Goal: Task Accomplishment & Management: Complete application form

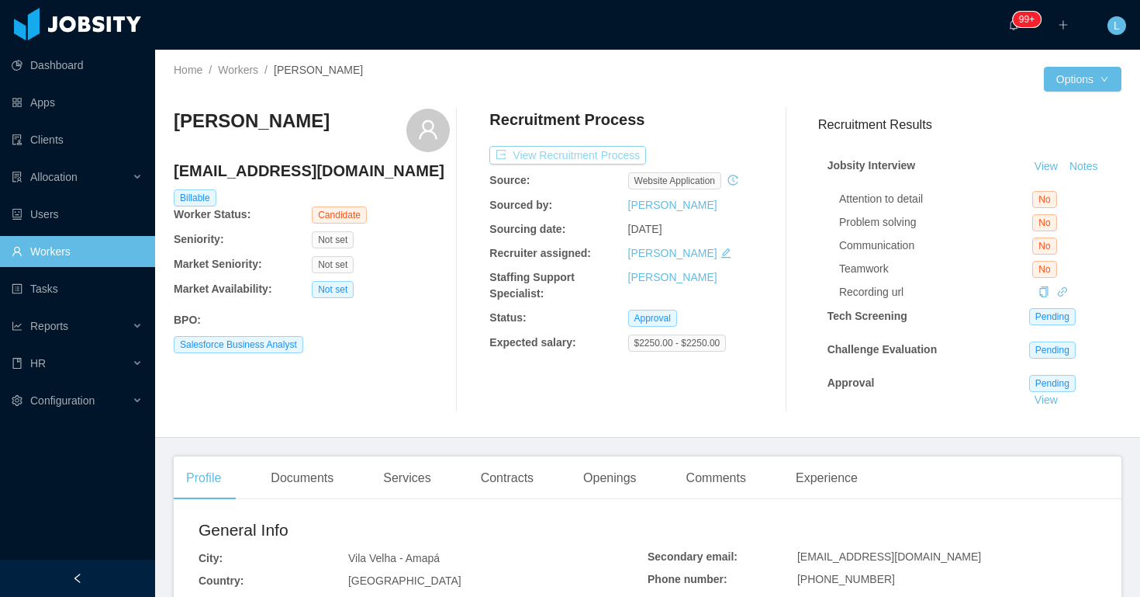
click at [627, 152] on button "View Recruitment Process" at bounding box center [567, 155] width 157 height 19
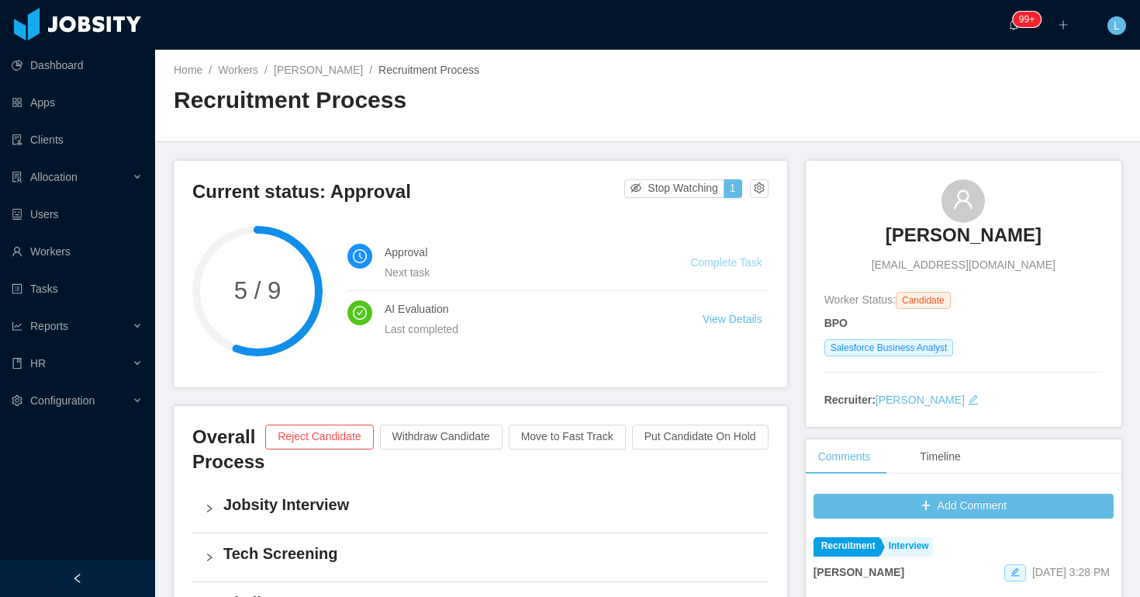
click at [732, 265] on link "Complete Task" at bounding box center [725, 262] width 71 height 12
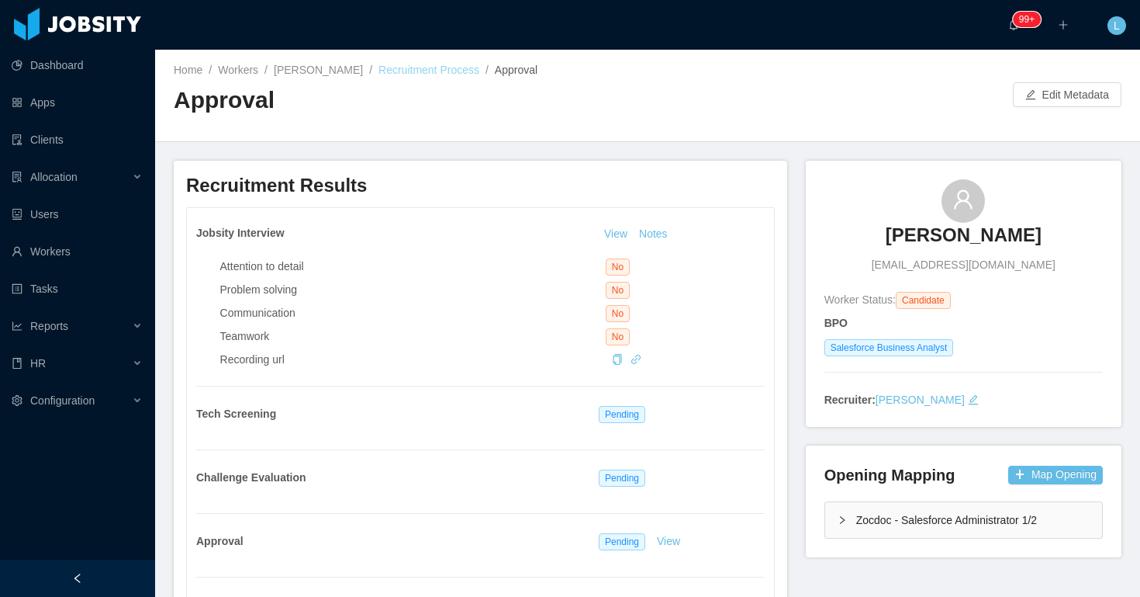
click at [451, 73] on link "Recruitment Process" at bounding box center [429, 70] width 101 height 12
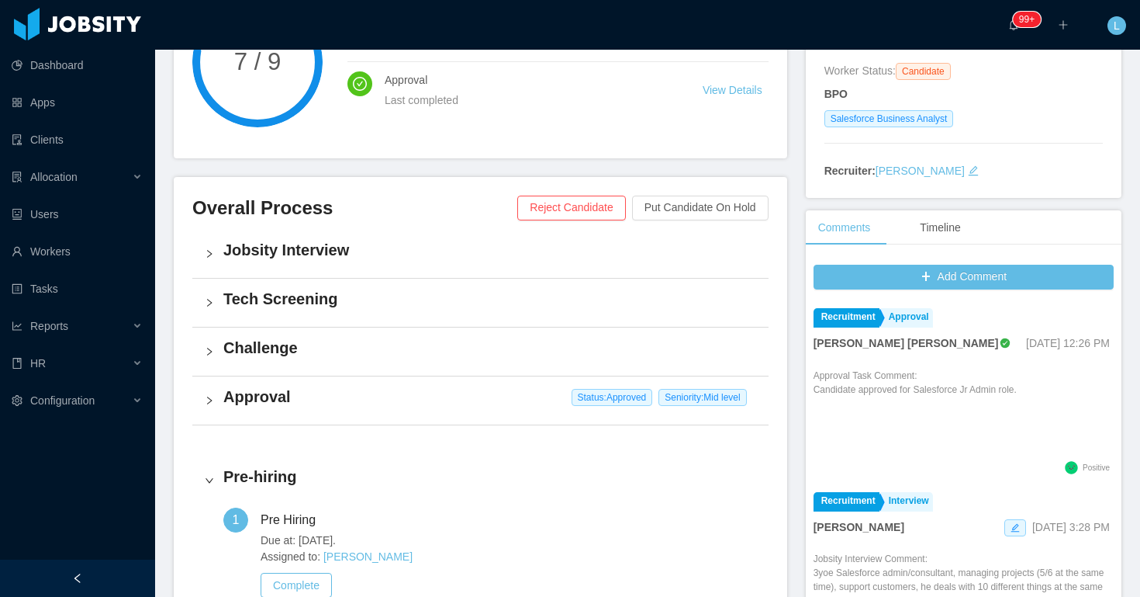
scroll to position [195, 0]
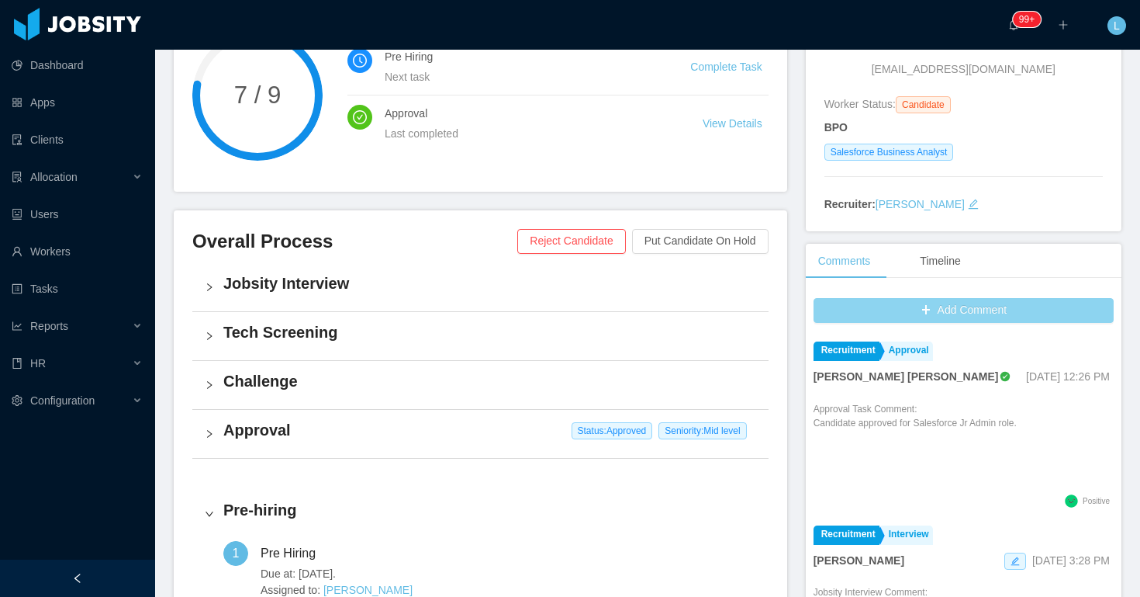
click at [900, 309] on button "Add Comment" at bounding box center [964, 310] width 300 height 25
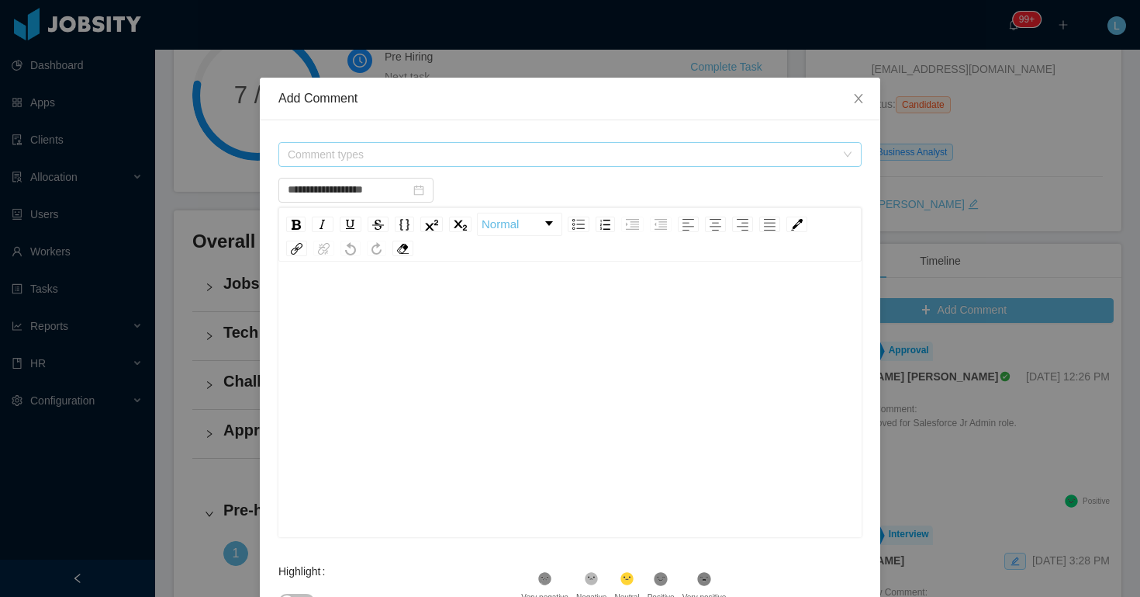
click at [517, 153] on span "Comment types" at bounding box center [562, 155] width 548 height 16
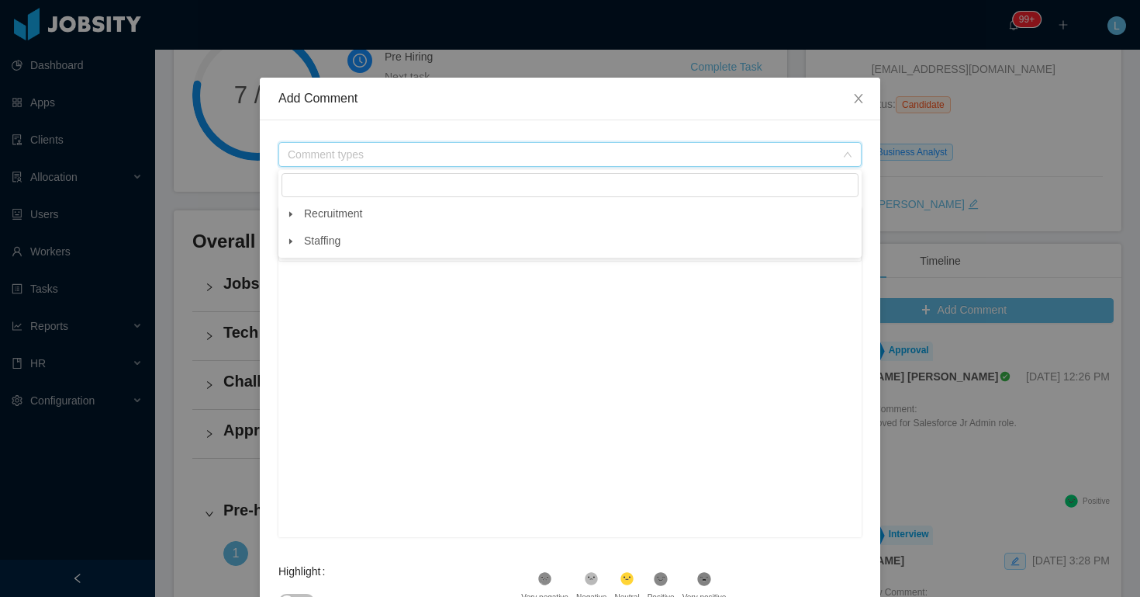
click at [292, 212] on icon "icon: caret-down" at bounding box center [291, 214] width 8 height 8
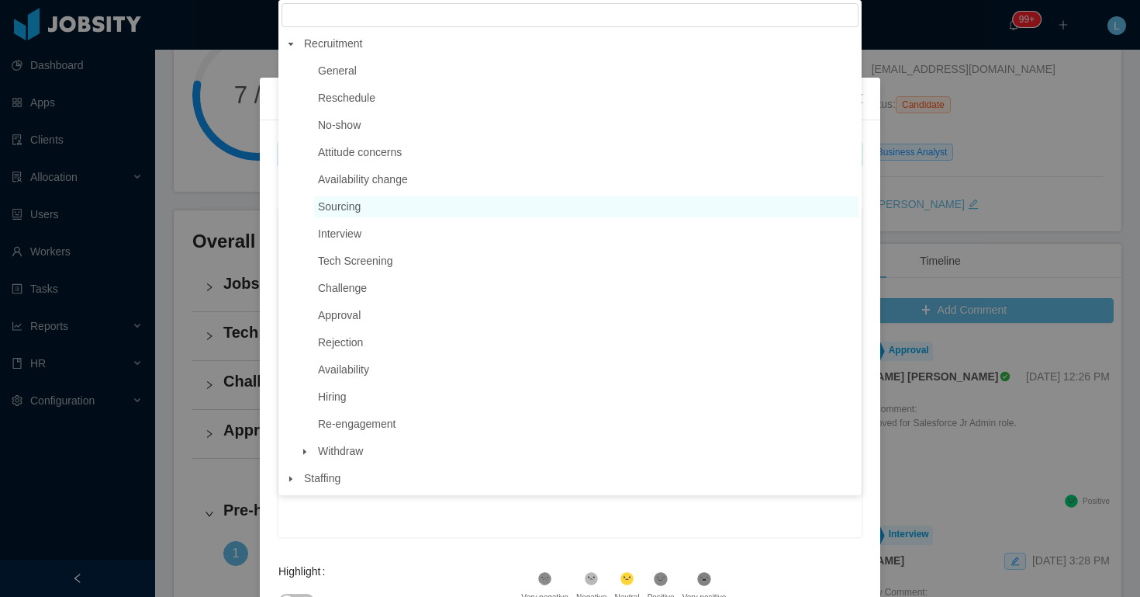
click at [338, 209] on span "Sourcing" at bounding box center [339, 206] width 43 height 12
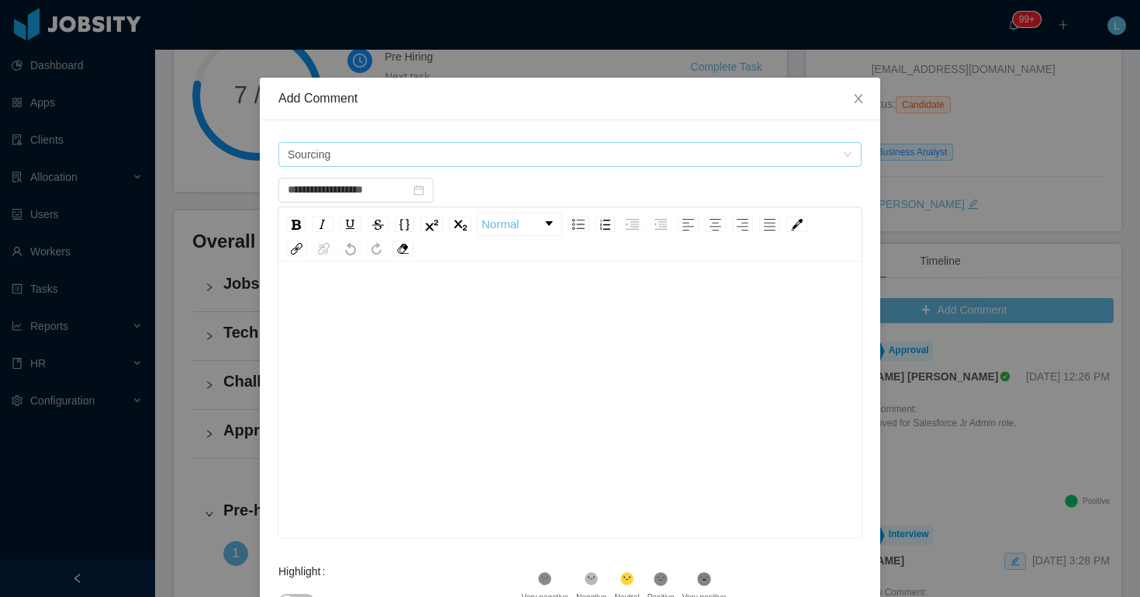
click at [372, 161] on span "Sourcing" at bounding box center [565, 154] width 555 height 23
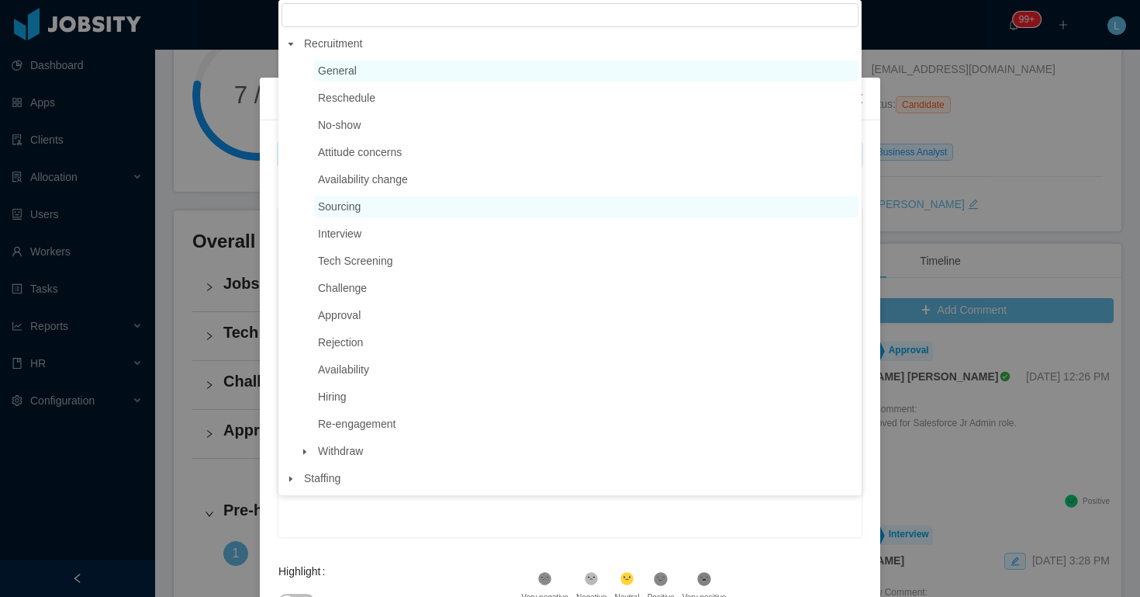
click at [372, 68] on span "General" at bounding box center [586, 71] width 545 height 21
type input "**********"
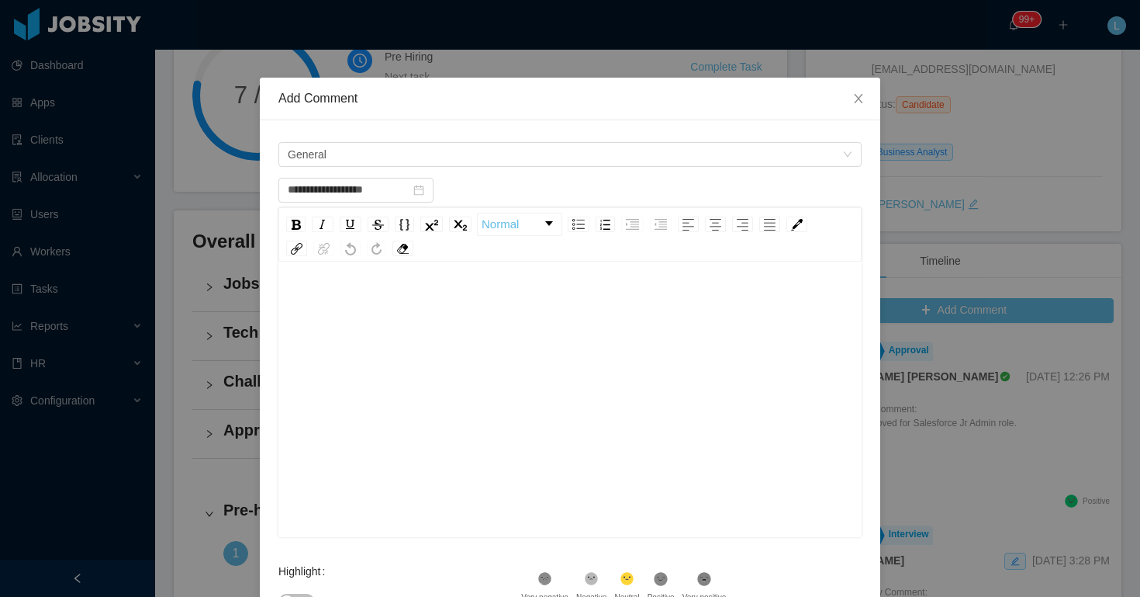
click at [362, 285] on div "rdw-wrapper" at bounding box center [569, 400] width 583 height 271
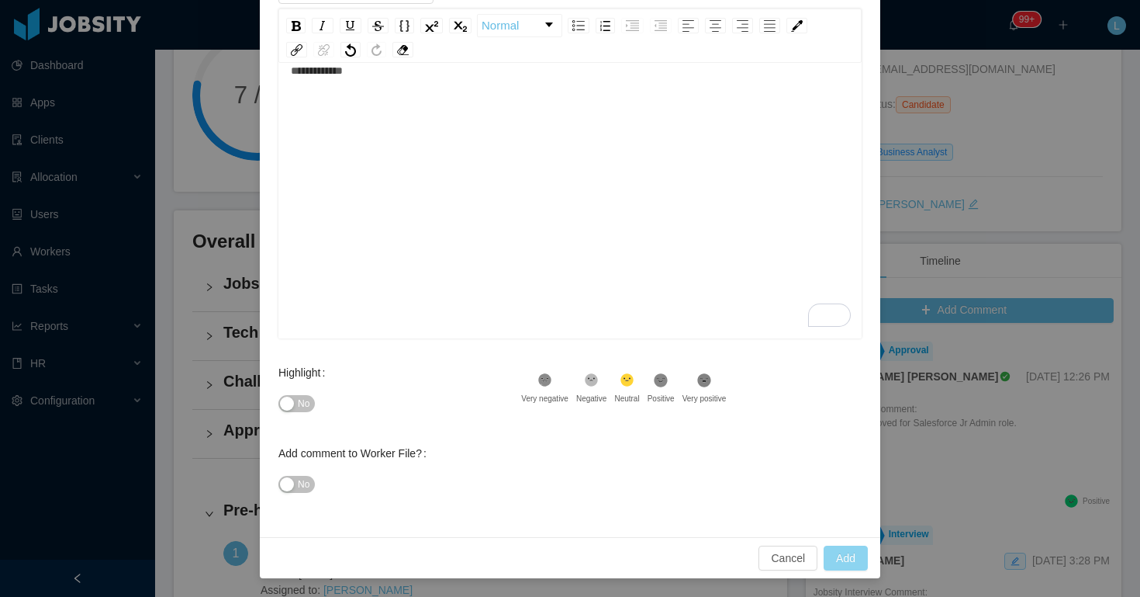
type input "**********"
click at [848, 556] on button "Add" at bounding box center [846, 557] width 44 height 25
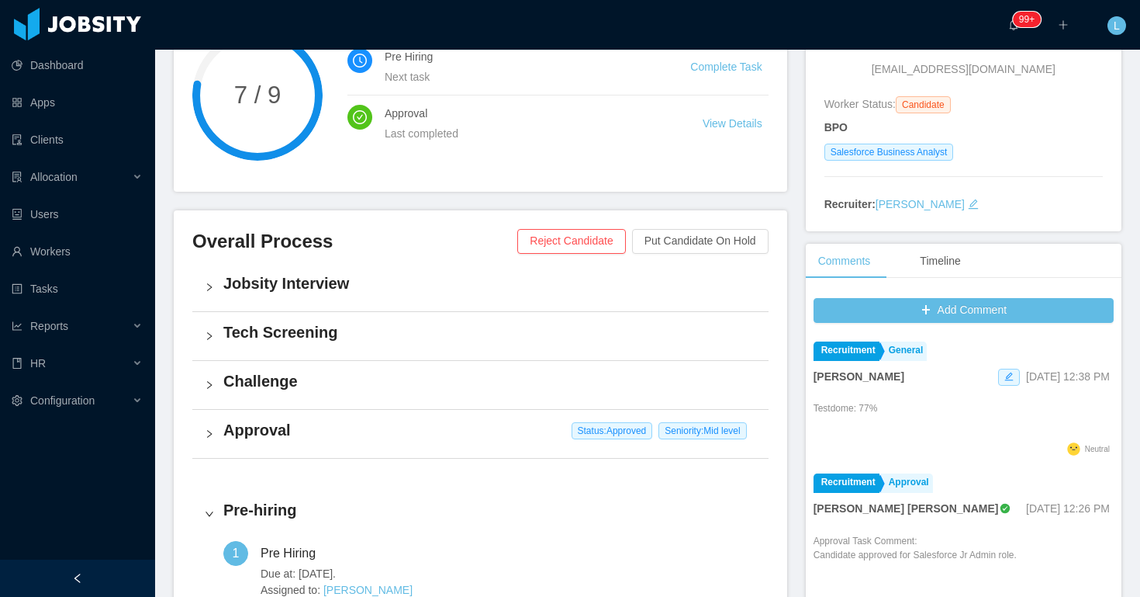
scroll to position [0, 0]
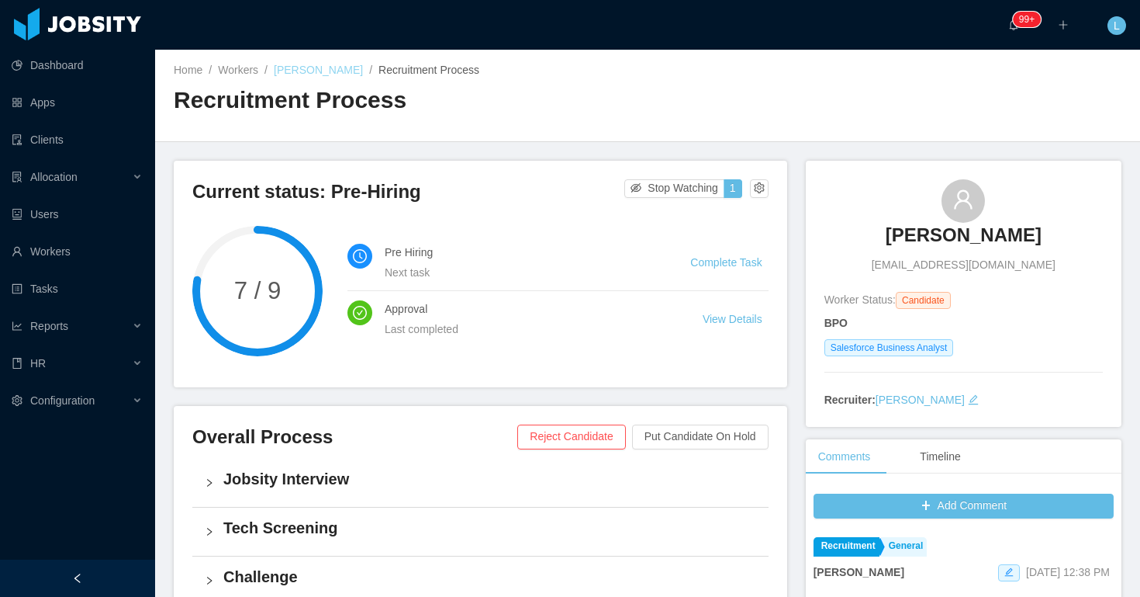
click at [327, 73] on link "[PERSON_NAME]" at bounding box center [318, 70] width 89 height 12
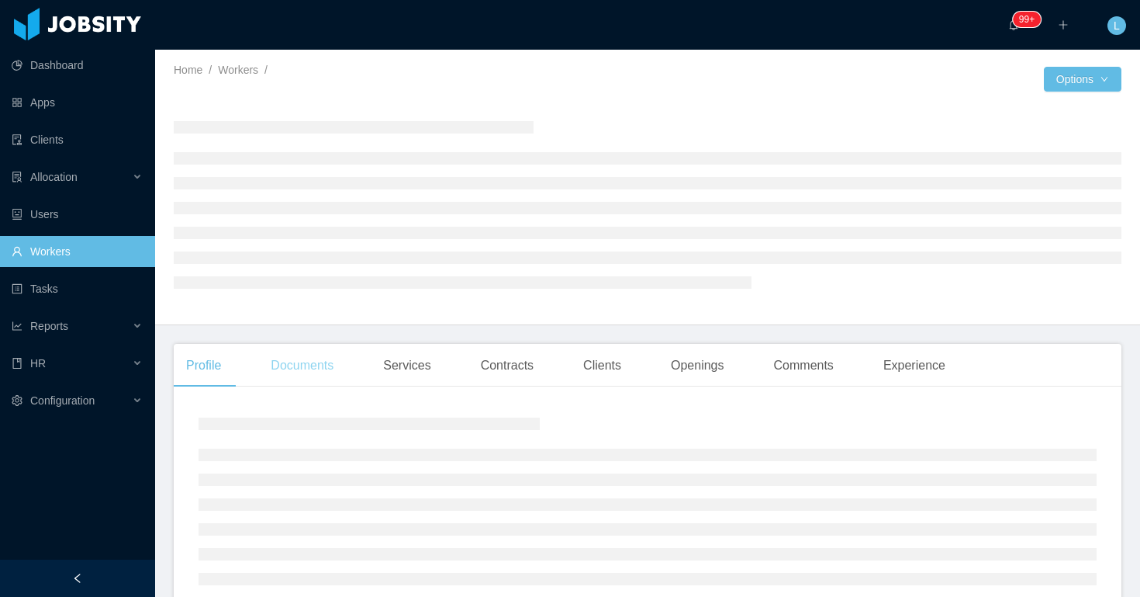
click at [320, 365] on div "Documents" at bounding box center [302, 365] width 88 height 43
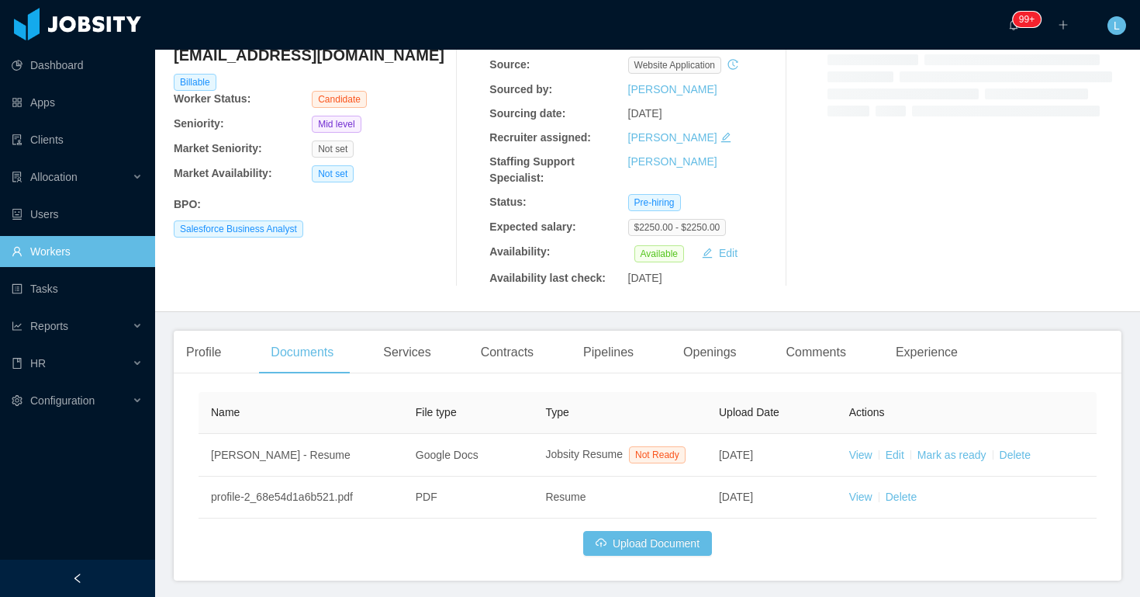
scroll to position [188, 0]
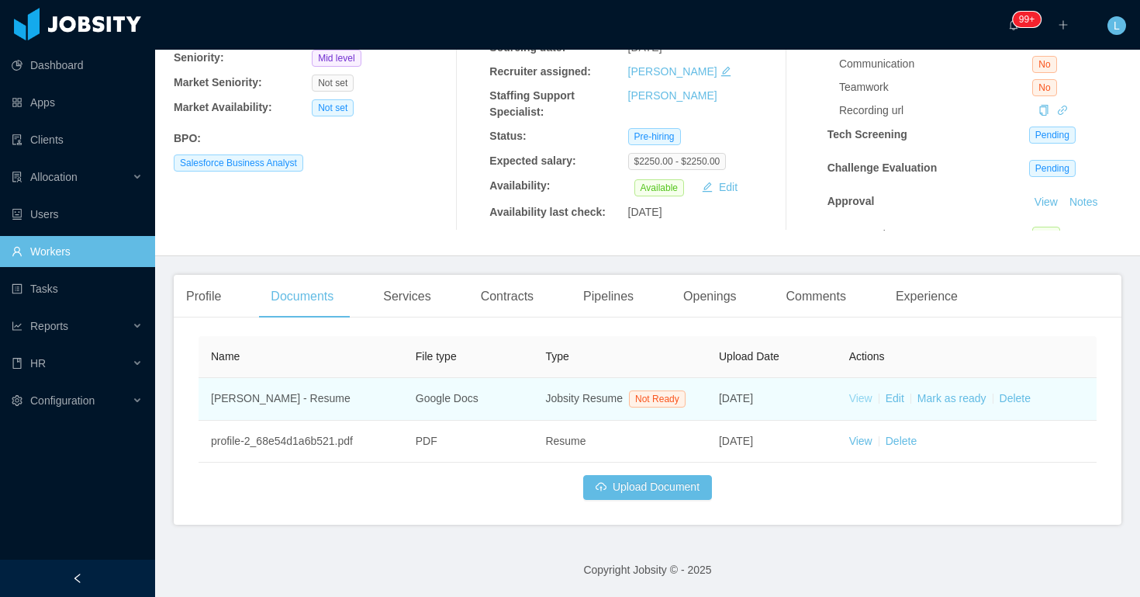
click at [859, 400] on link "View" at bounding box center [860, 398] width 23 height 12
